Goal: Task Accomplishment & Management: Complete application form

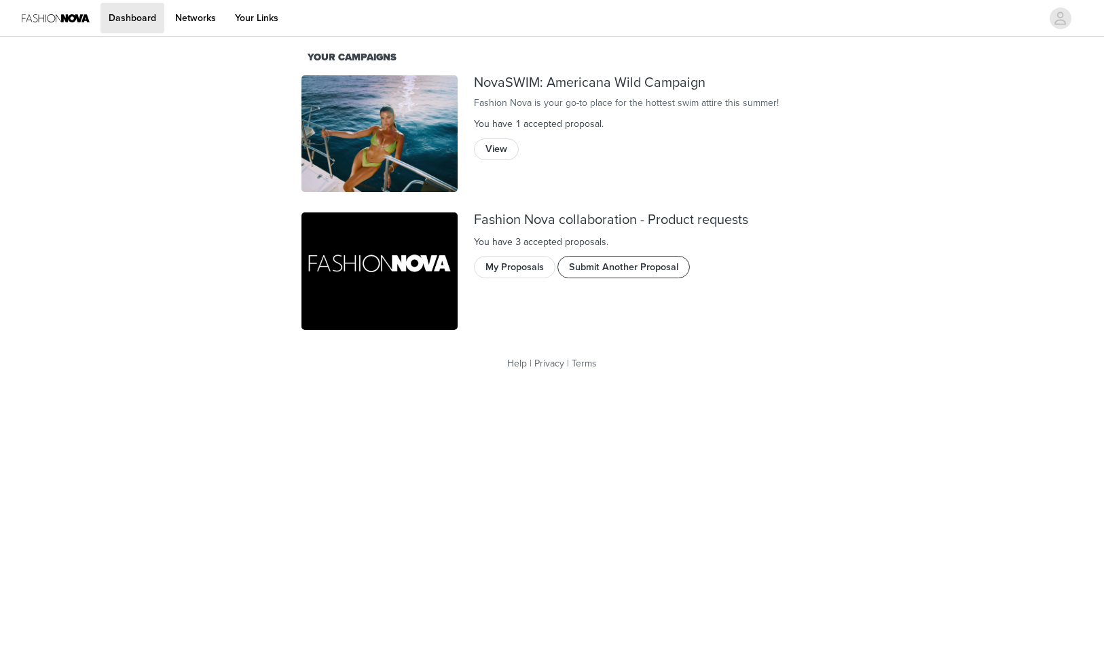
click at [599, 265] on button "Submit Another Proposal" at bounding box center [623, 267] width 132 height 22
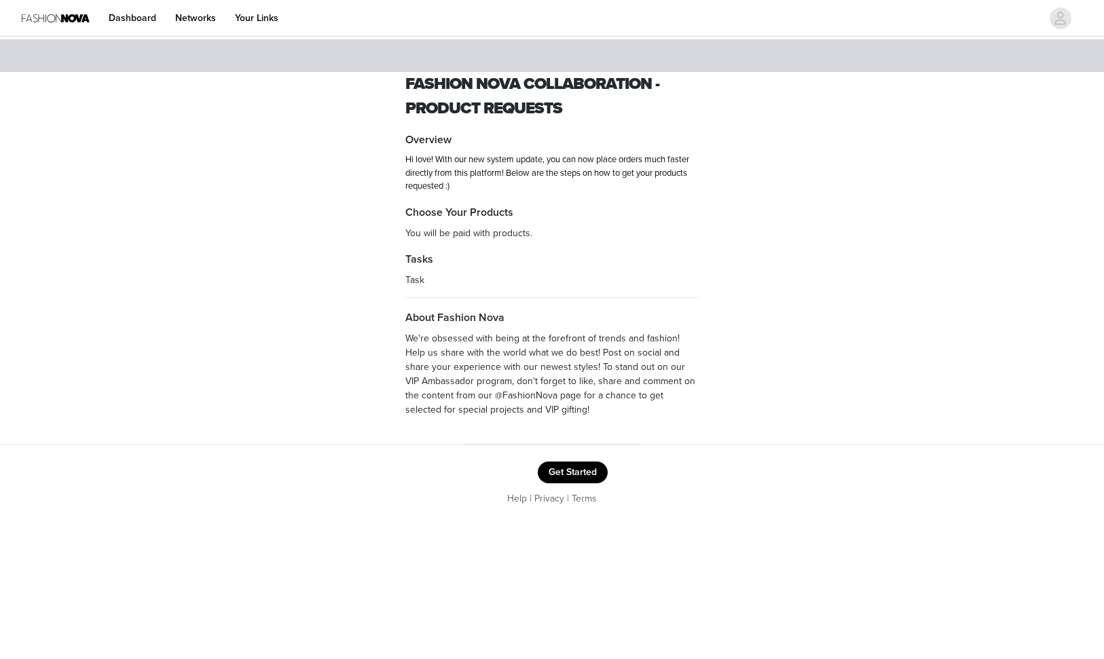
click at [556, 467] on button "Get Started" at bounding box center [573, 473] width 70 height 22
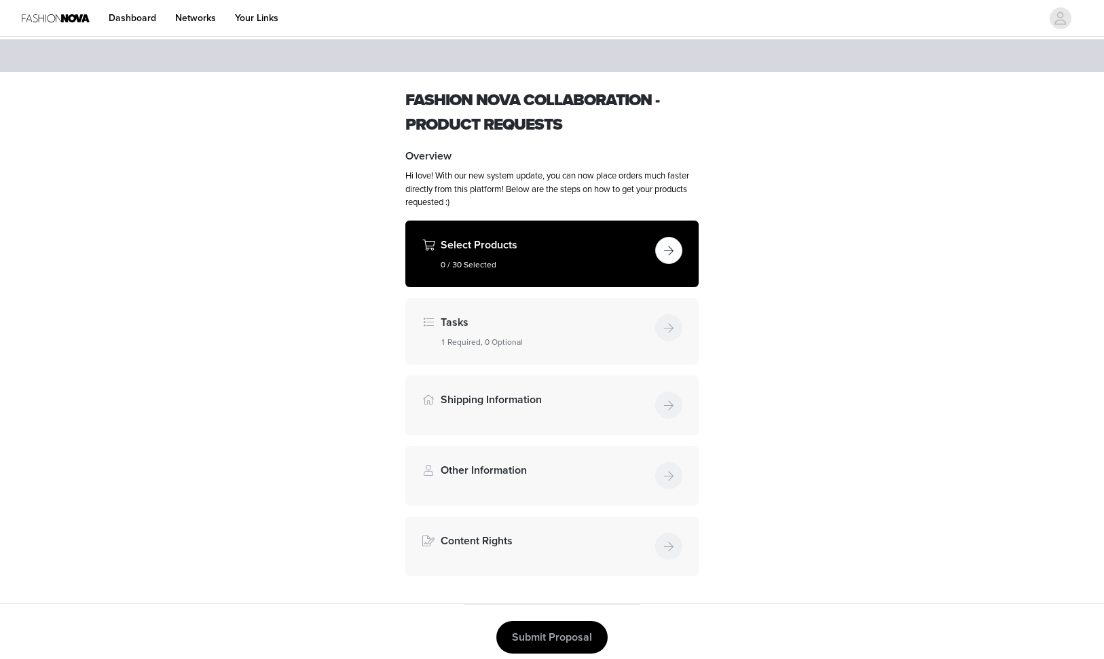
click at [662, 251] on button "button" at bounding box center [668, 250] width 27 height 27
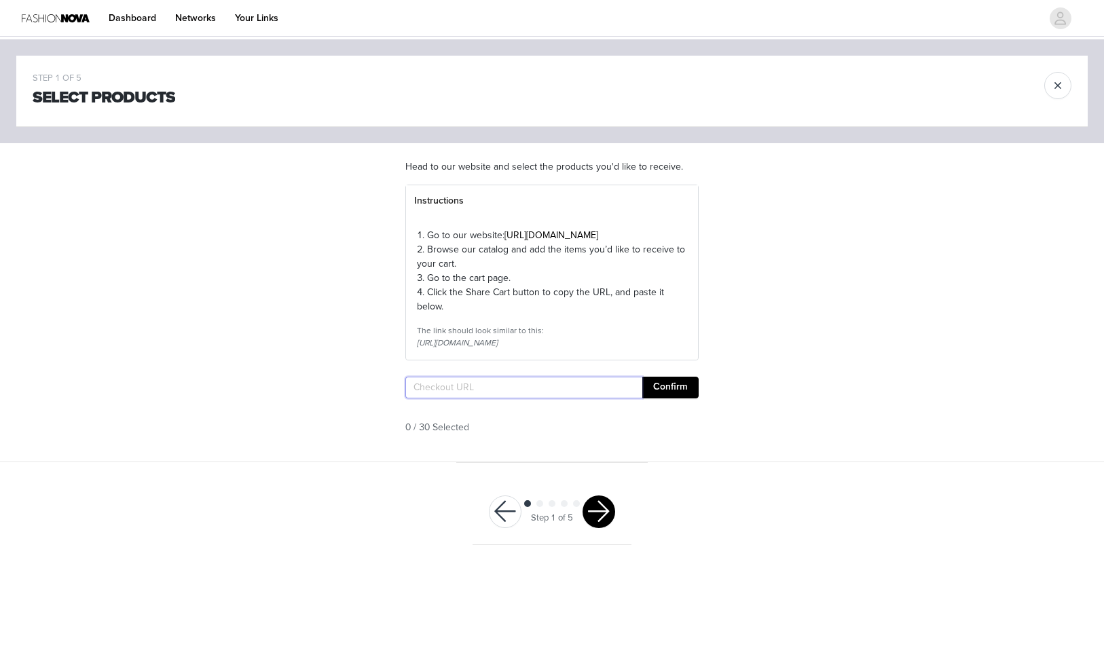
click at [498, 399] on input "text" at bounding box center [523, 388] width 237 height 22
paste input "https://www.fashionnova.com/pages/shared-cart/39293303849084:1,39293147283580:1…"
type input "https://www.fashionnova.com/pages/shared-cart/39293303849084:1,39293147283580:1…"
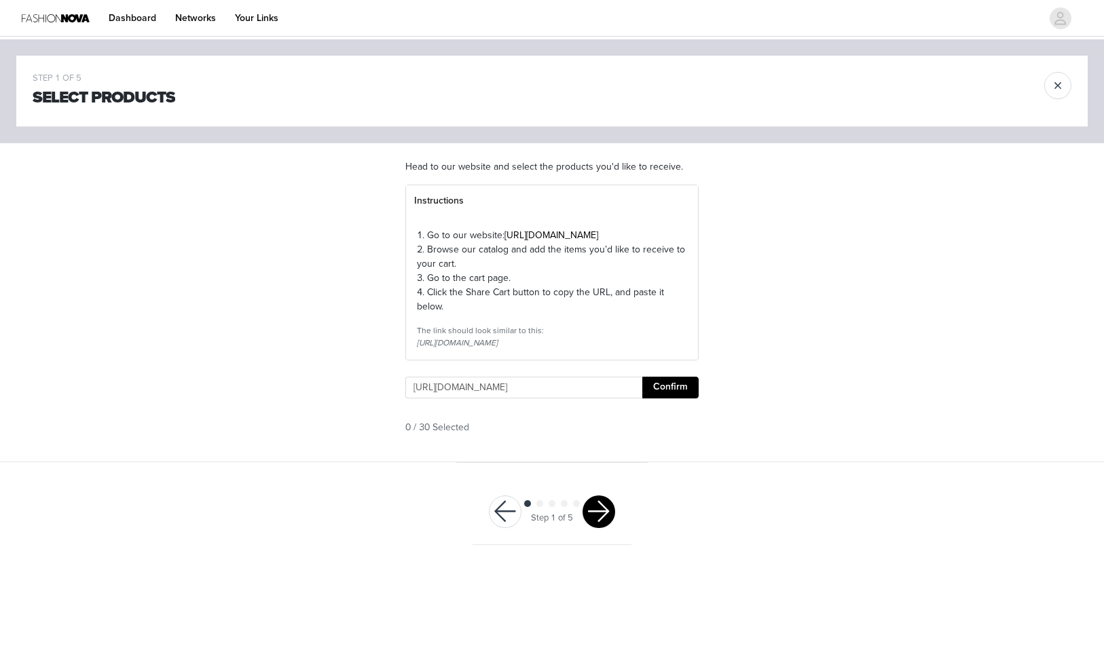
click at [695, 399] on button "Confirm" at bounding box center [670, 388] width 56 height 22
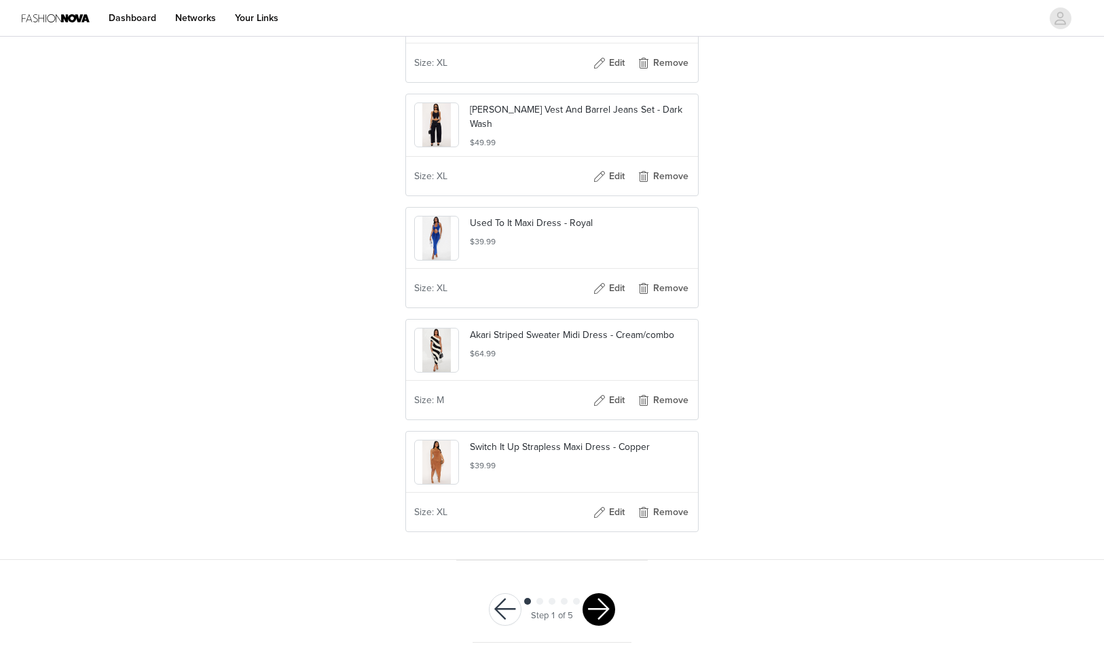
scroll to position [3299, 0]
click at [603, 600] on button "button" at bounding box center [599, 609] width 33 height 33
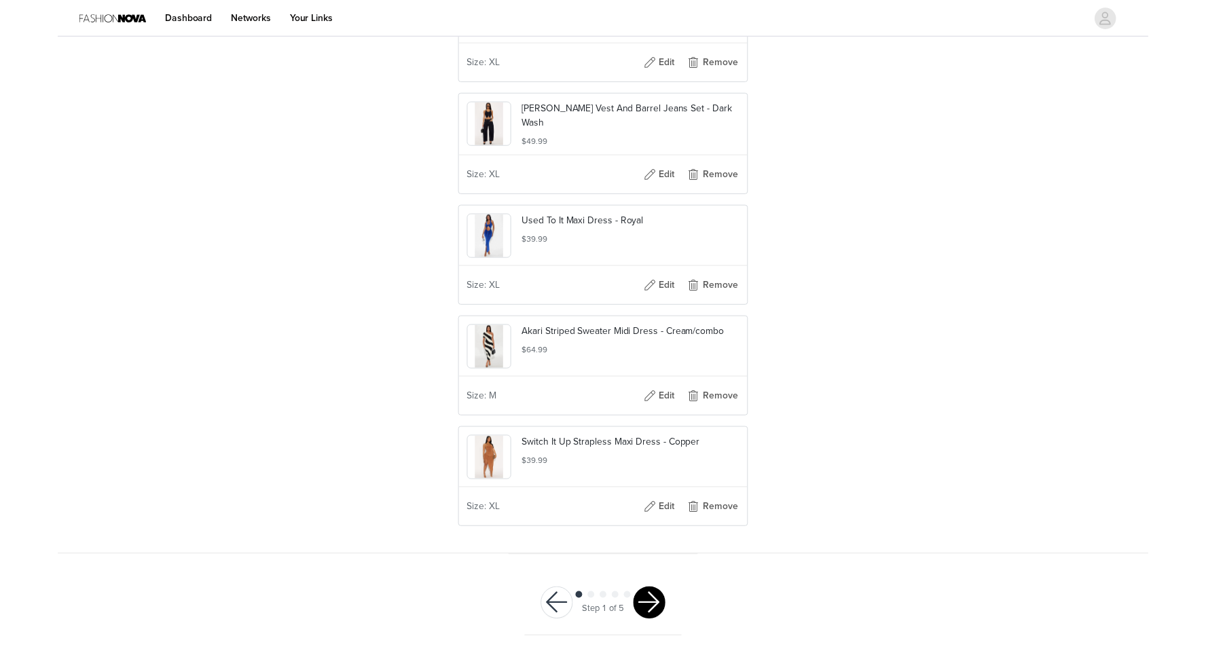
scroll to position [0, 0]
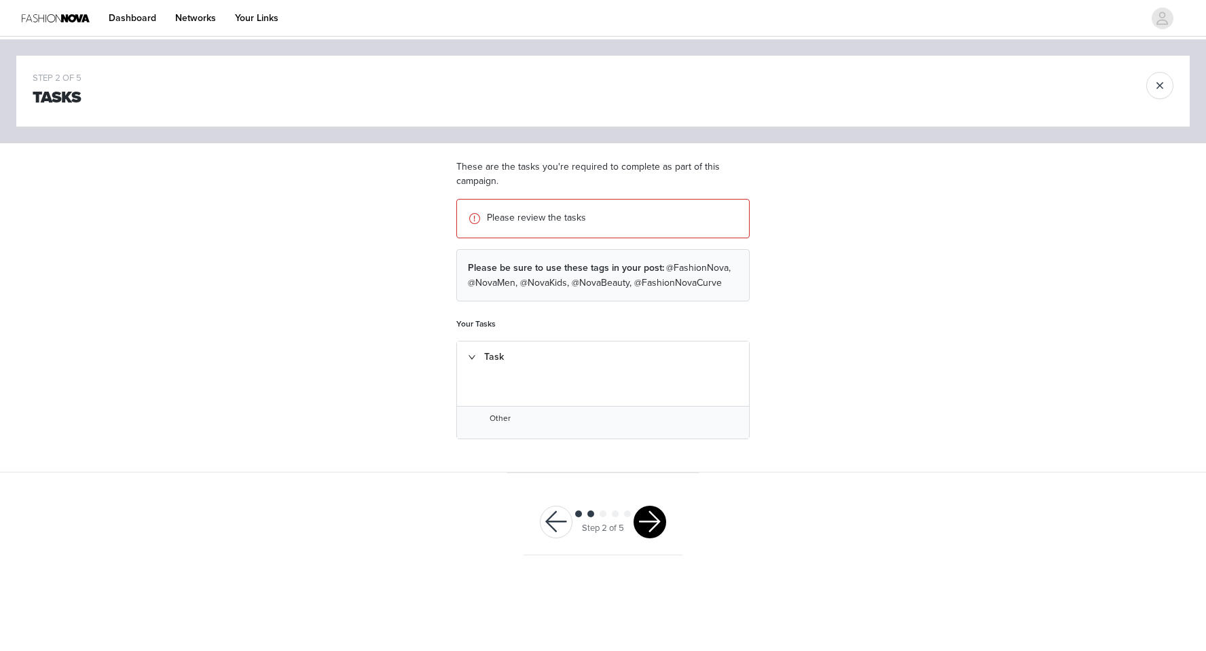
click at [477, 352] on div "Task" at bounding box center [603, 357] width 292 height 31
click at [501, 222] on p "Please review the tasks" at bounding box center [612, 217] width 251 height 14
click at [649, 526] on button "button" at bounding box center [650, 522] width 33 height 33
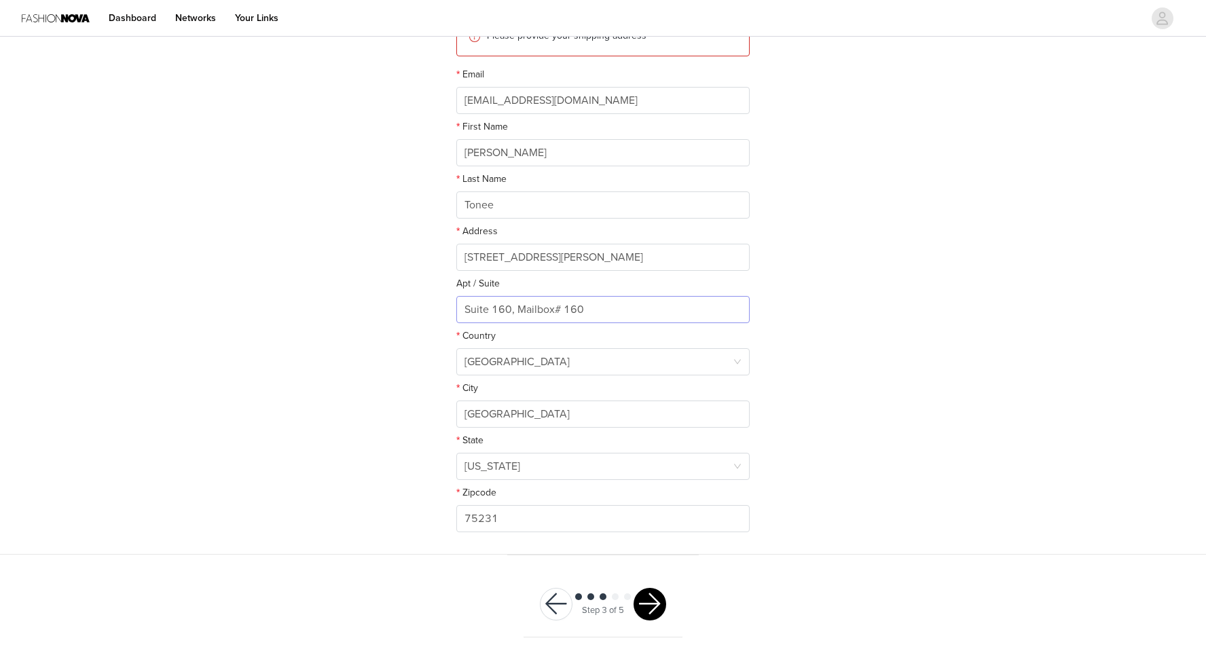
scroll to position [189, 0]
click at [650, 606] on button "button" at bounding box center [650, 602] width 33 height 33
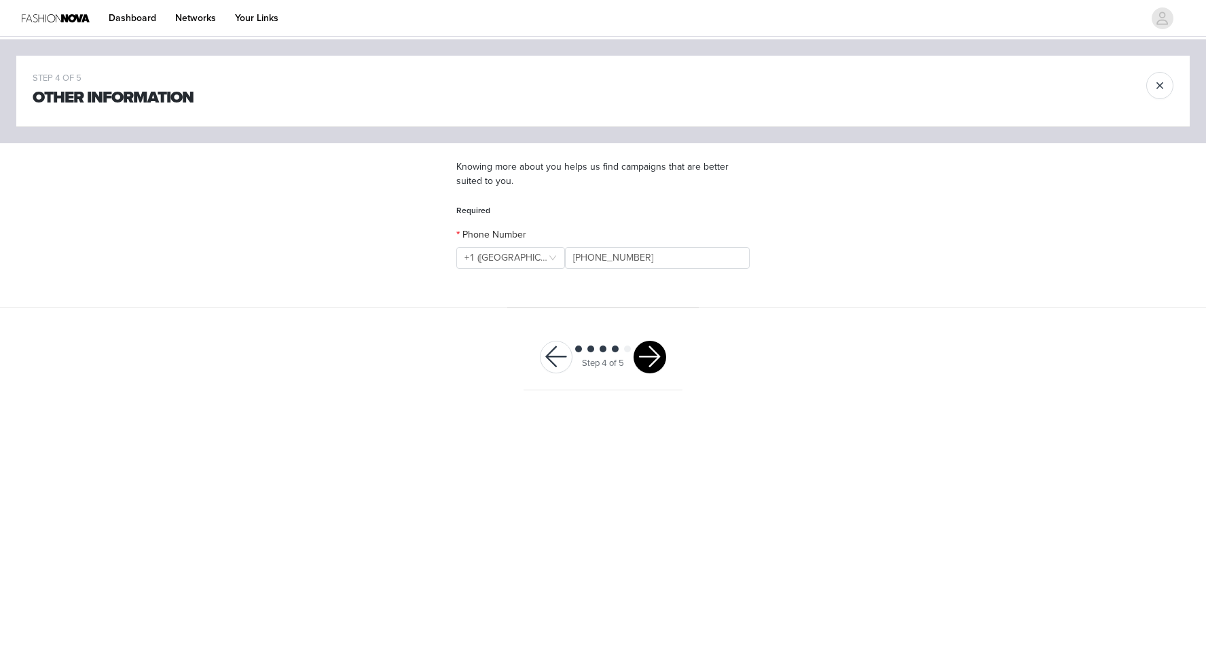
click at [648, 366] on button "button" at bounding box center [650, 357] width 33 height 33
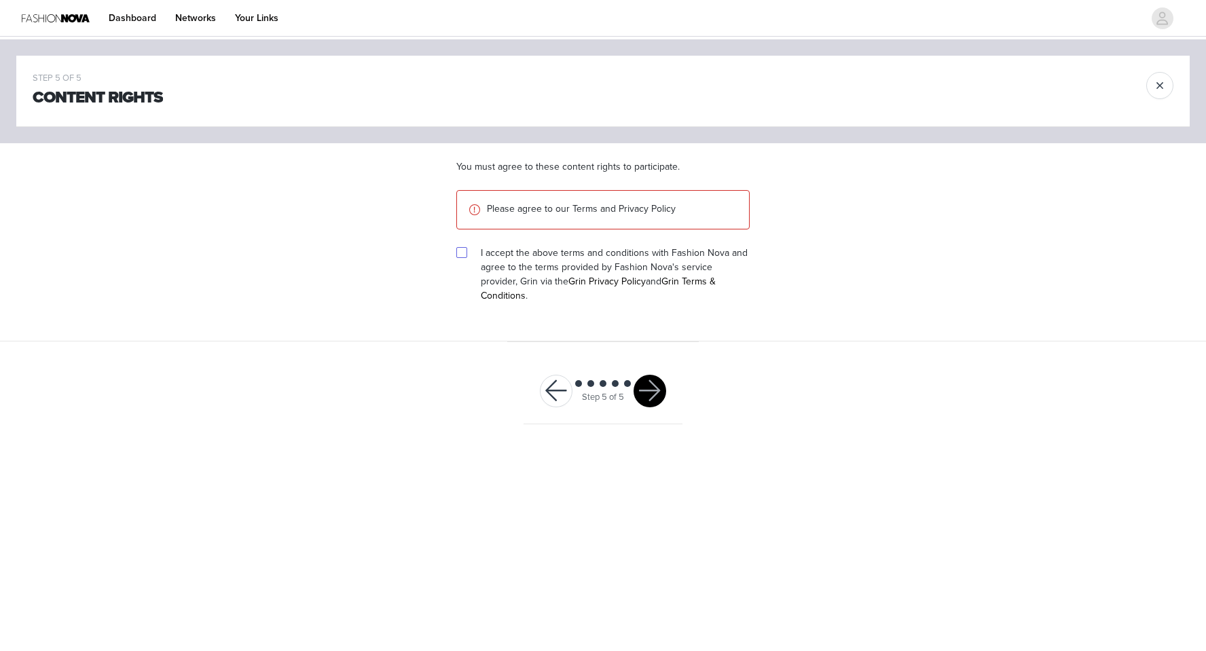
click at [463, 254] on input "checkbox" at bounding box center [461, 252] width 10 height 10
checkbox input "true"
click at [647, 375] on button "button" at bounding box center [650, 391] width 33 height 33
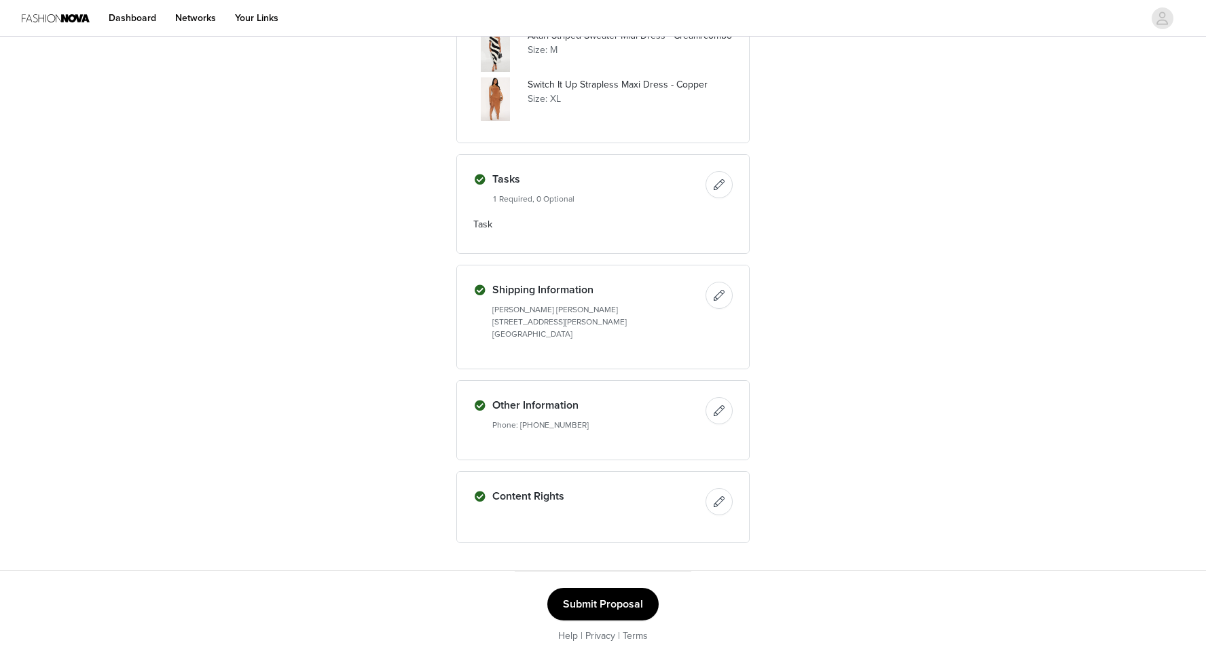
scroll to position [1632, 0]
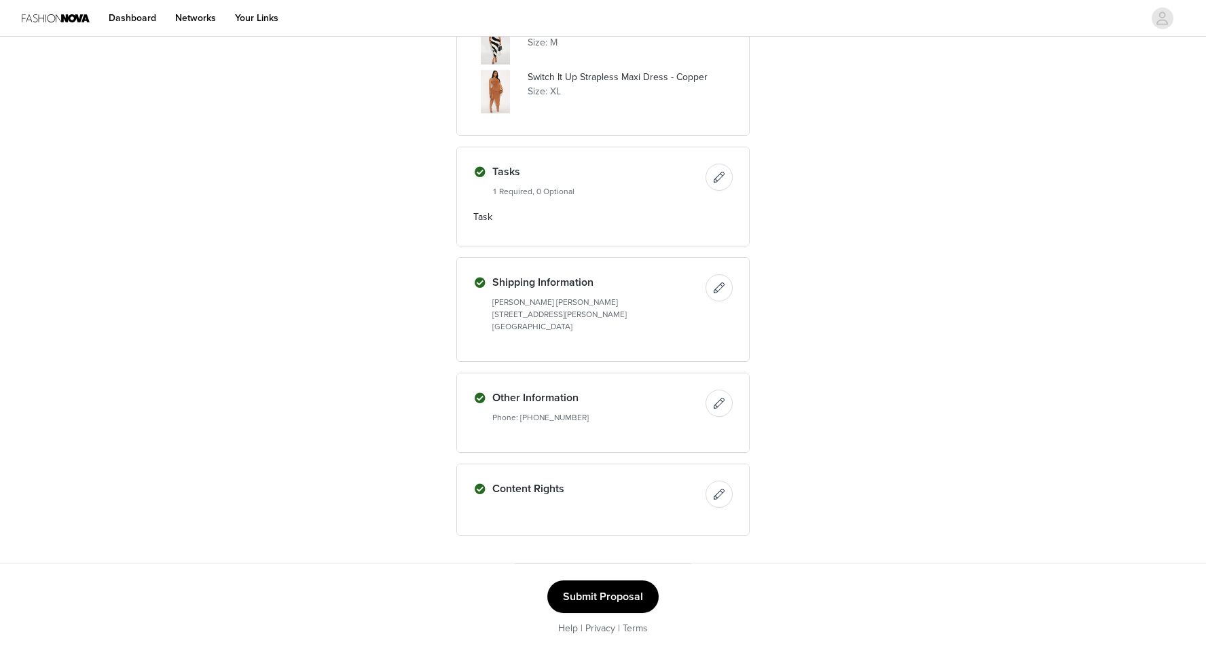
click at [574, 606] on button "Submit Proposal" at bounding box center [602, 597] width 111 height 33
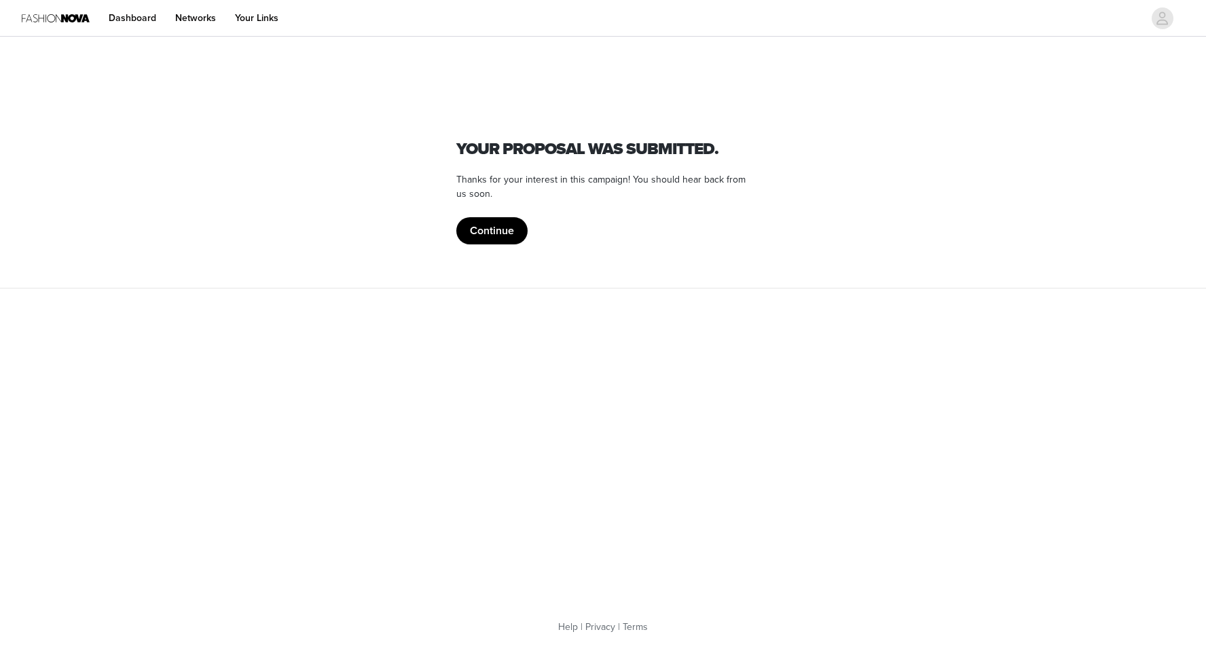
click at [489, 234] on button "Continue" at bounding box center [491, 230] width 71 height 27
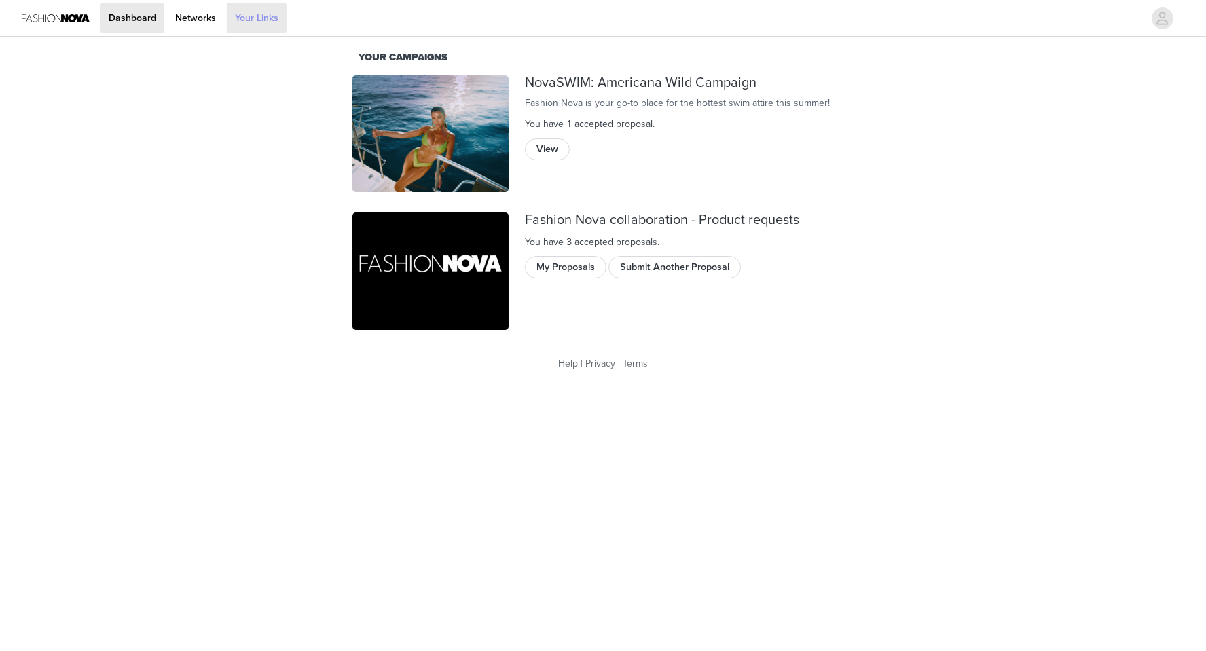
click at [249, 20] on link "Your Links" at bounding box center [257, 18] width 60 height 31
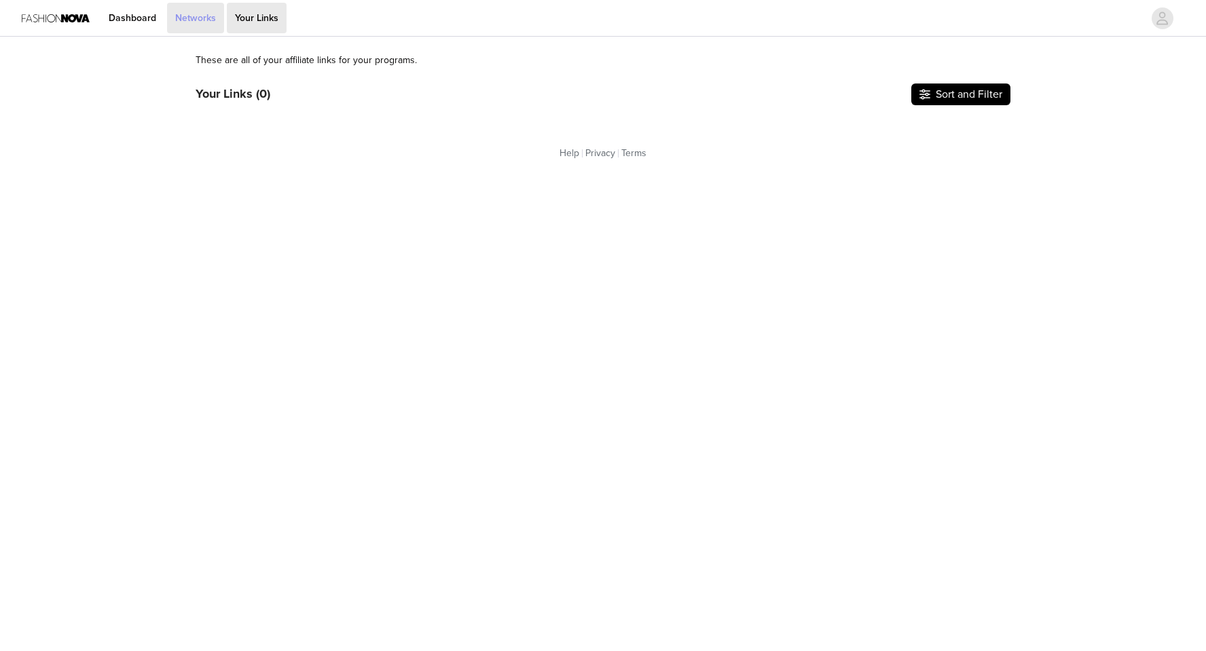
click at [203, 18] on link "Networks" at bounding box center [195, 18] width 57 height 31
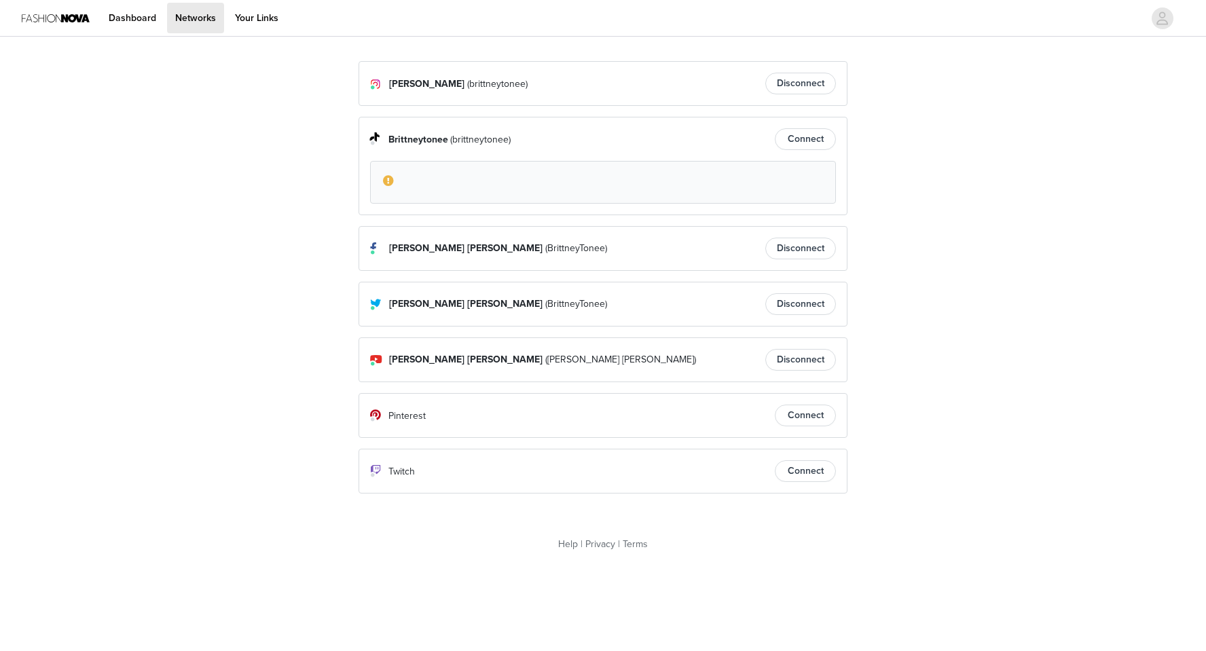
click at [390, 180] on span at bounding box center [389, 180] width 14 height 16
click at [788, 140] on button "Connect" at bounding box center [805, 139] width 61 height 22
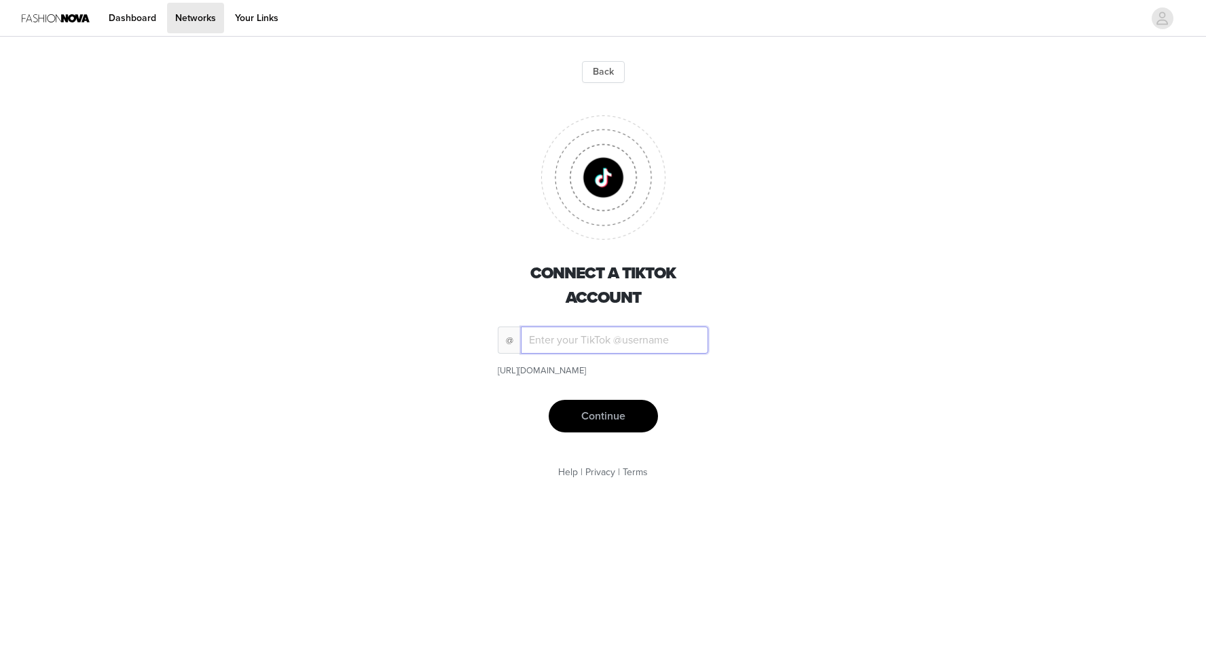
click at [617, 346] on input "text" at bounding box center [614, 340] width 187 height 27
type input "brittneytonee"
click at [627, 418] on button "Continue" at bounding box center [603, 416] width 109 height 33
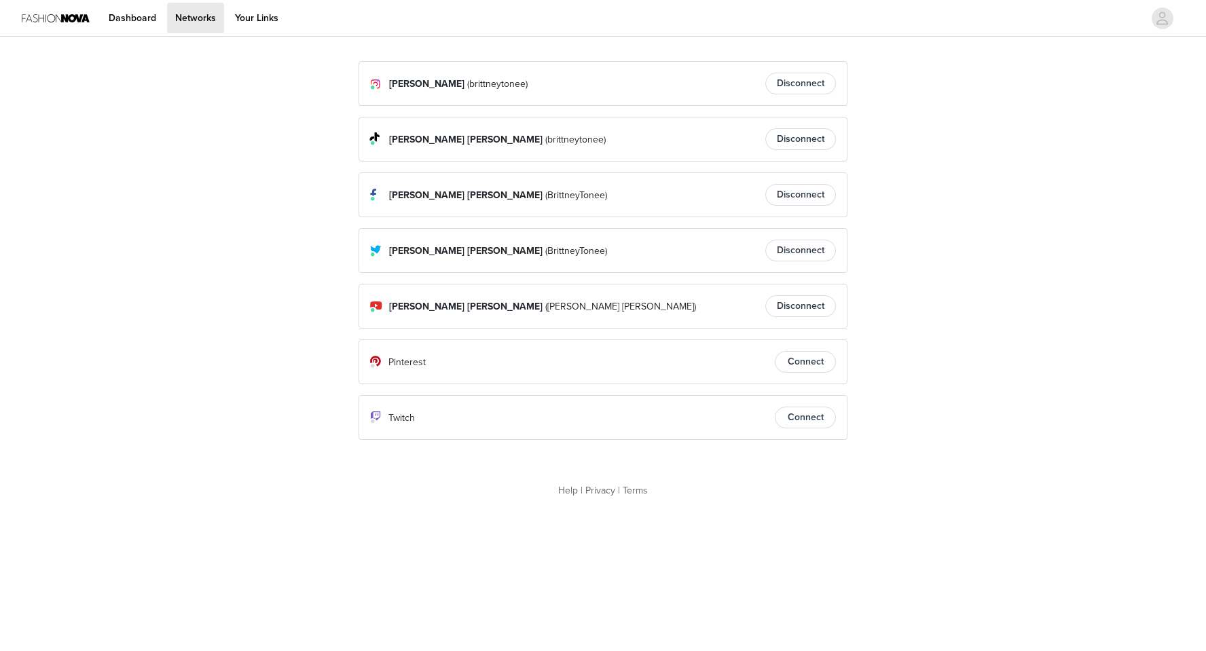
click at [791, 362] on button "Connect" at bounding box center [805, 362] width 61 height 22
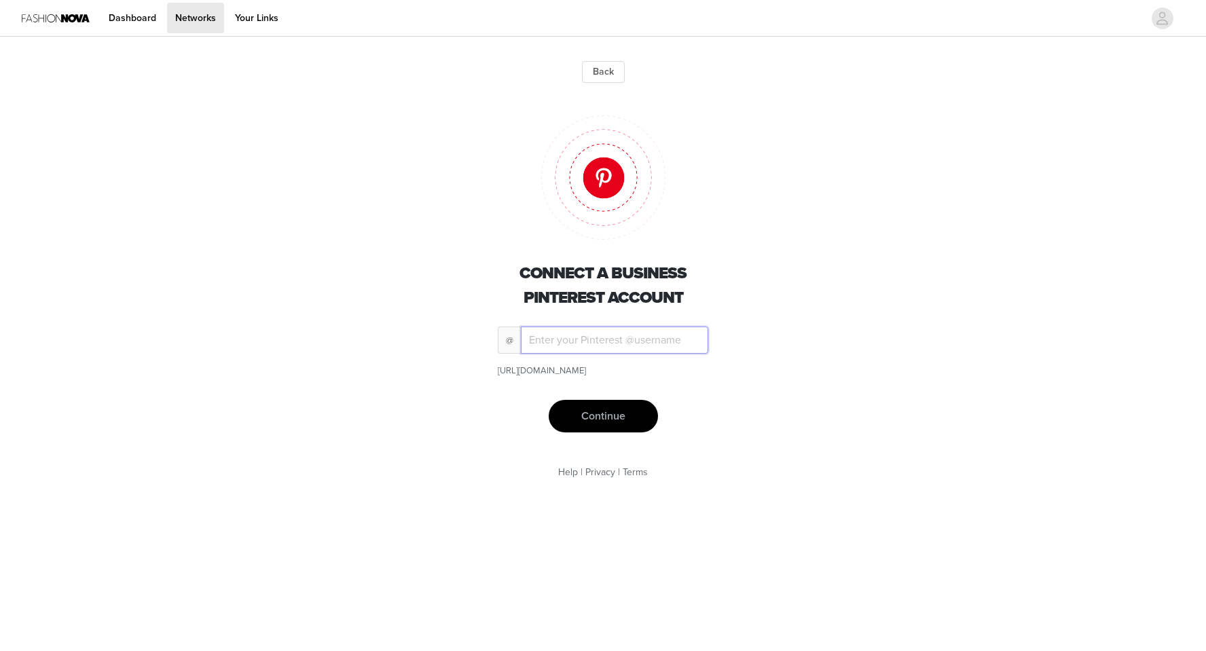
click at [621, 342] on input "text" at bounding box center [614, 340] width 187 height 27
type input "brittneytonee"
click at [625, 422] on button "Continue" at bounding box center [603, 416] width 109 height 33
click at [603, 427] on button "Continue" at bounding box center [603, 416] width 109 height 33
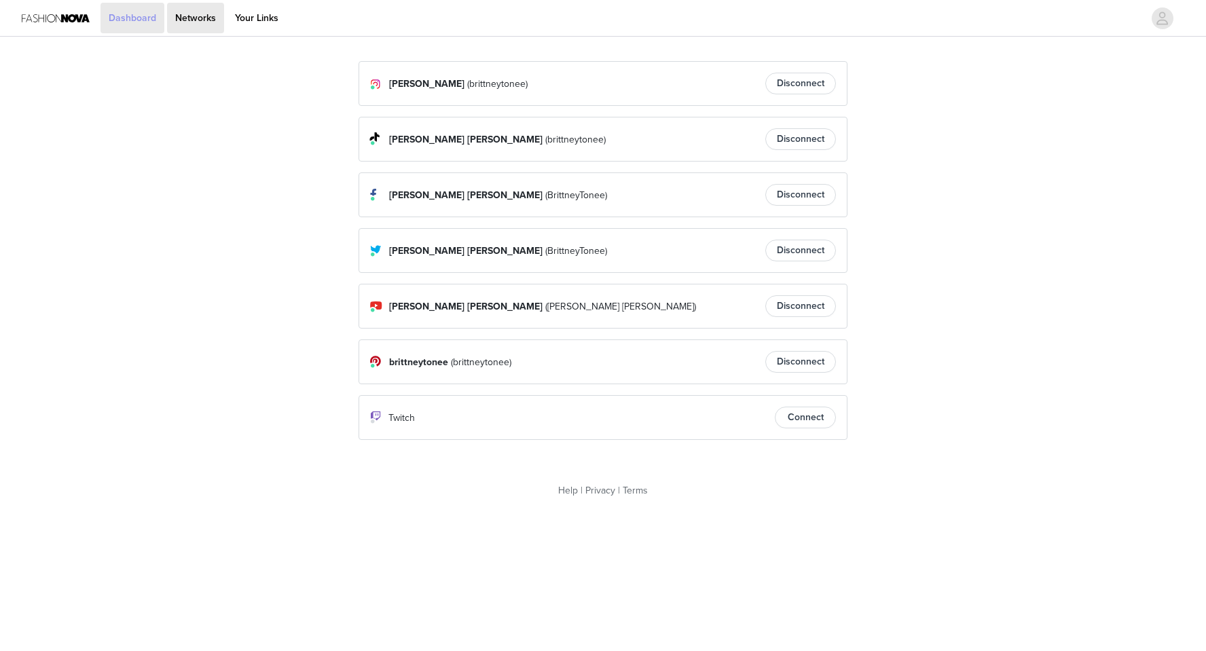
click at [134, 10] on link "Dashboard" at bounding box center [132, 18] width 64 height 31
